Goal: Transaction & Acquisition: Purchase product/service

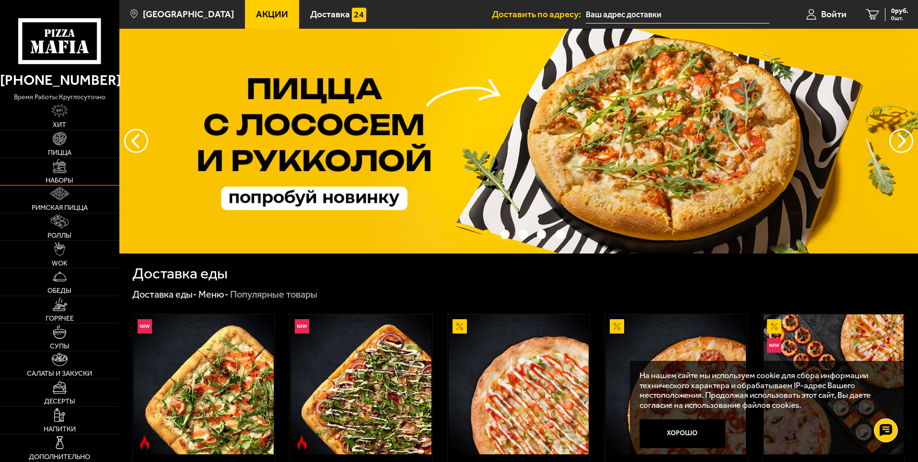
click at [66, 173] on link "Наборы" at bounding box center [59, 171] width 119 height 27
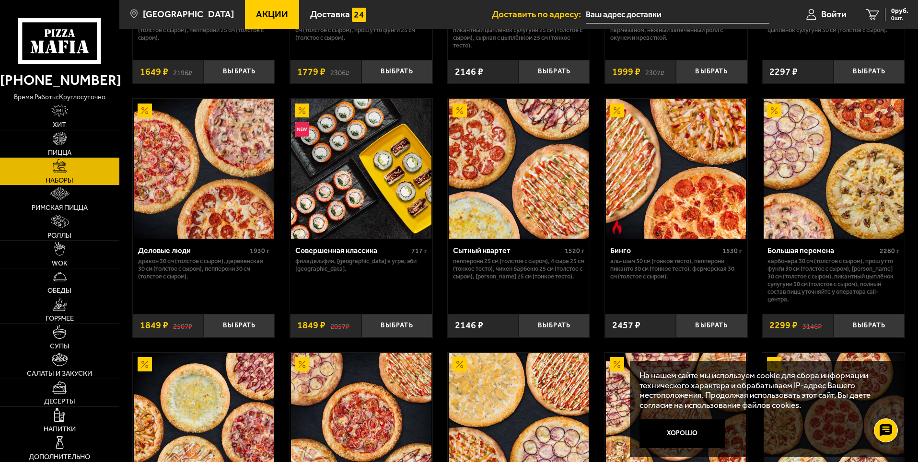
scroll to position [1150, 0]
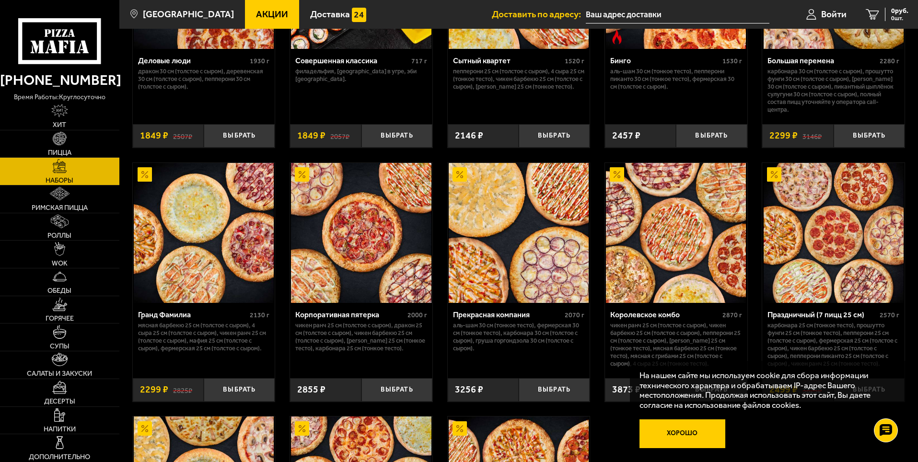
click at [672, 436] on button "Хорошо" at bounding box center [682, 433] width 86 height 29
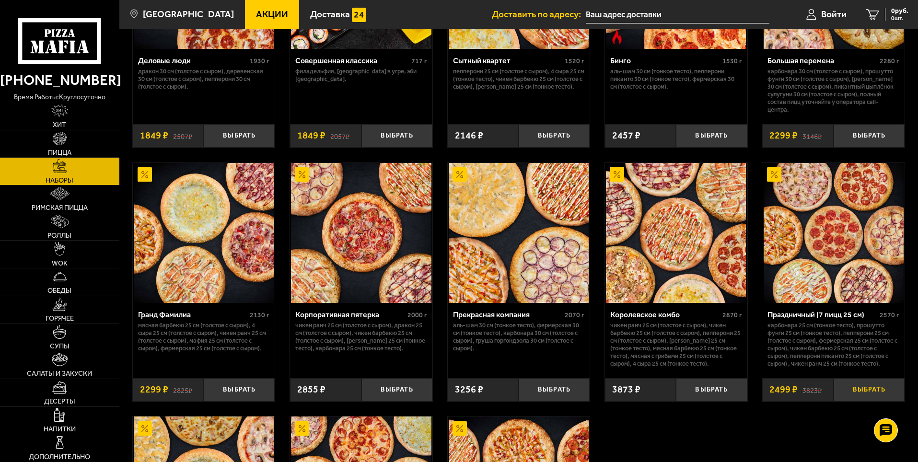
click at [864, 394] on button "Выбрать" at bounding box center [869, 389] width 71 height 23
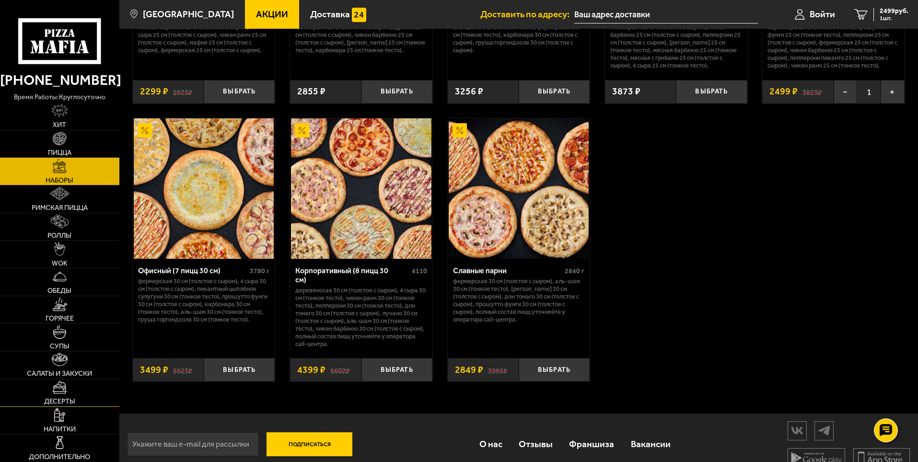
scroll to position [1458, 0]
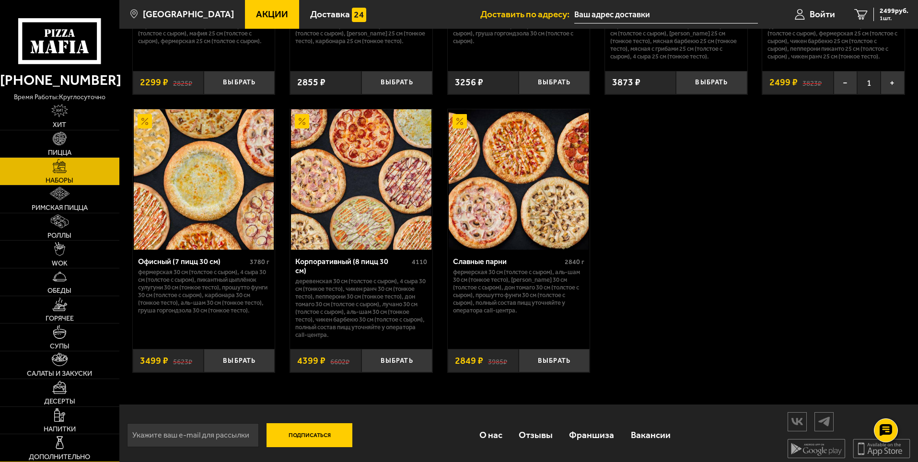
click at [59, 438] on img at bounding box center [59, 442] width 13 height 13
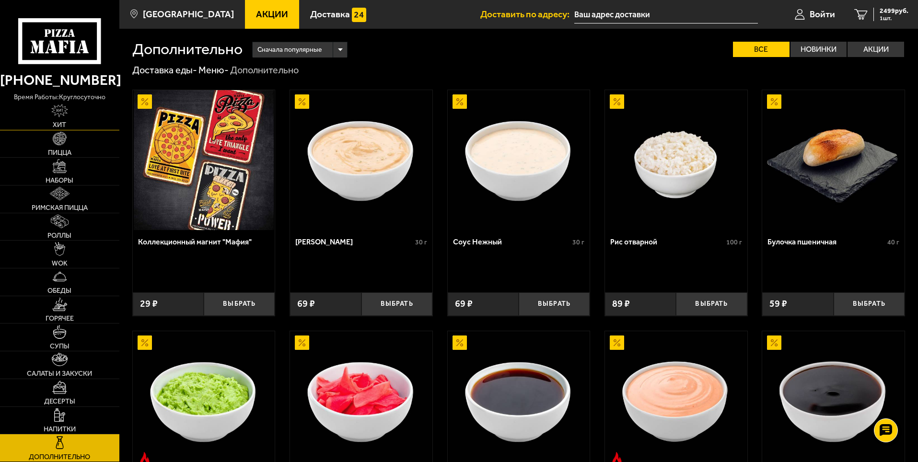
click at [57, 113] on img at bounding box center [59, 110] width 16 height 13
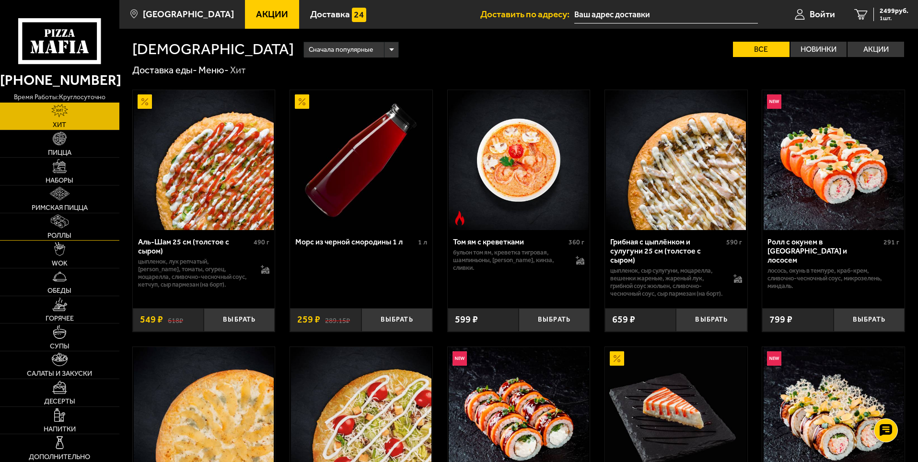
click at [70, 232] on span "Роллы" at bounding box center [59, 235] width 24 height 7
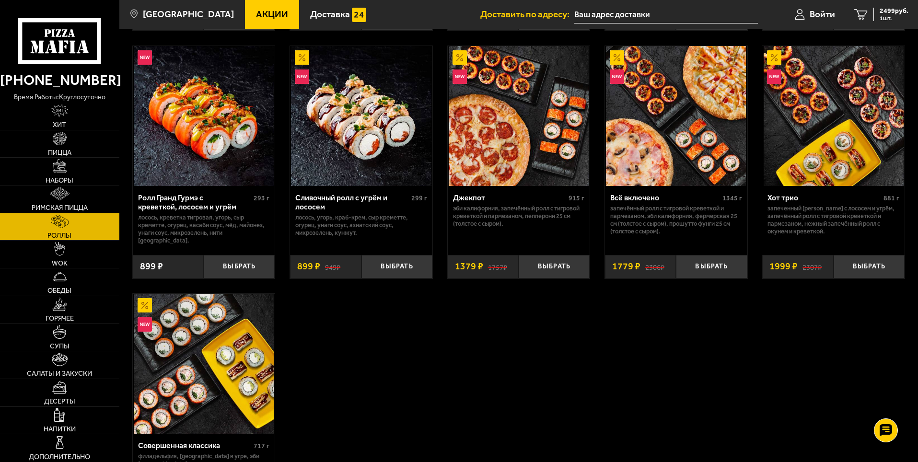
scroll to position [671, 0]
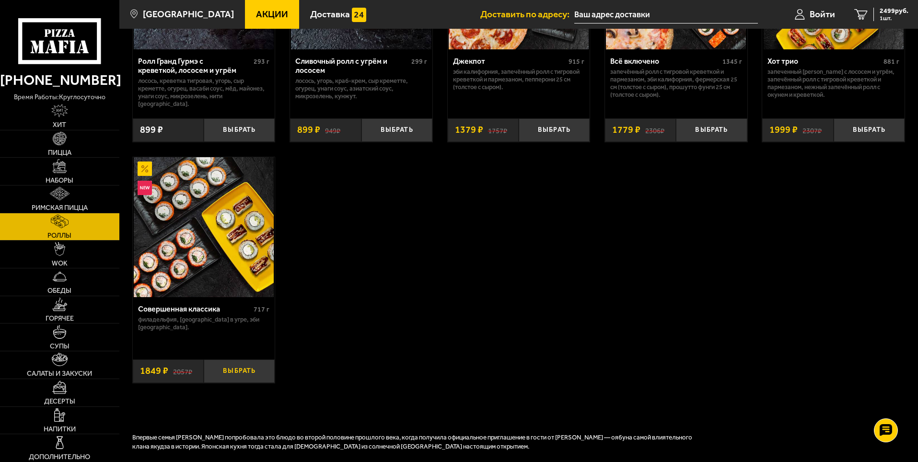
click at [233, 363] on button "Выбрать" at bounding box center [239, 371] width 71 height 23
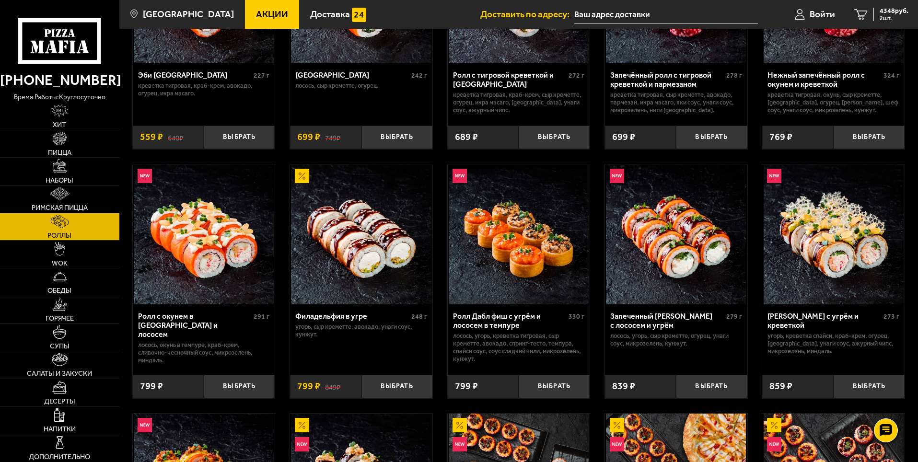
scroll to position [144, 0]
